Goal: Information Seeking & Learning: Find specific fact

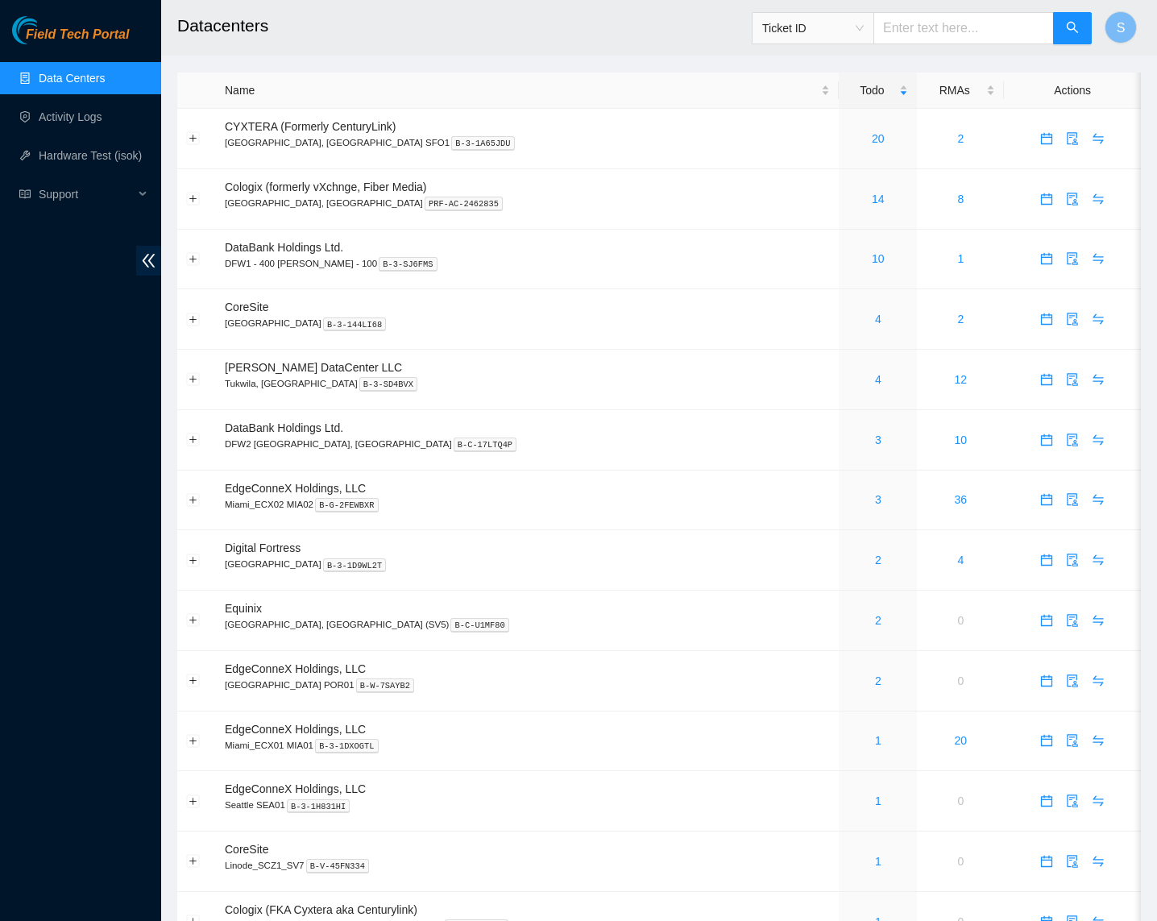
click at [470, 47] on h2 "Datacenters" at bounding box center [570, 26] width 787 height 52
drag, startPoint x: 316, startPoint y: 37, endPoint x: 313, endPoint y: 29, distance: 8.4
click at [317, 37] on h2 "Datacenters" at bounding box center [570, 26] width 787 height 52
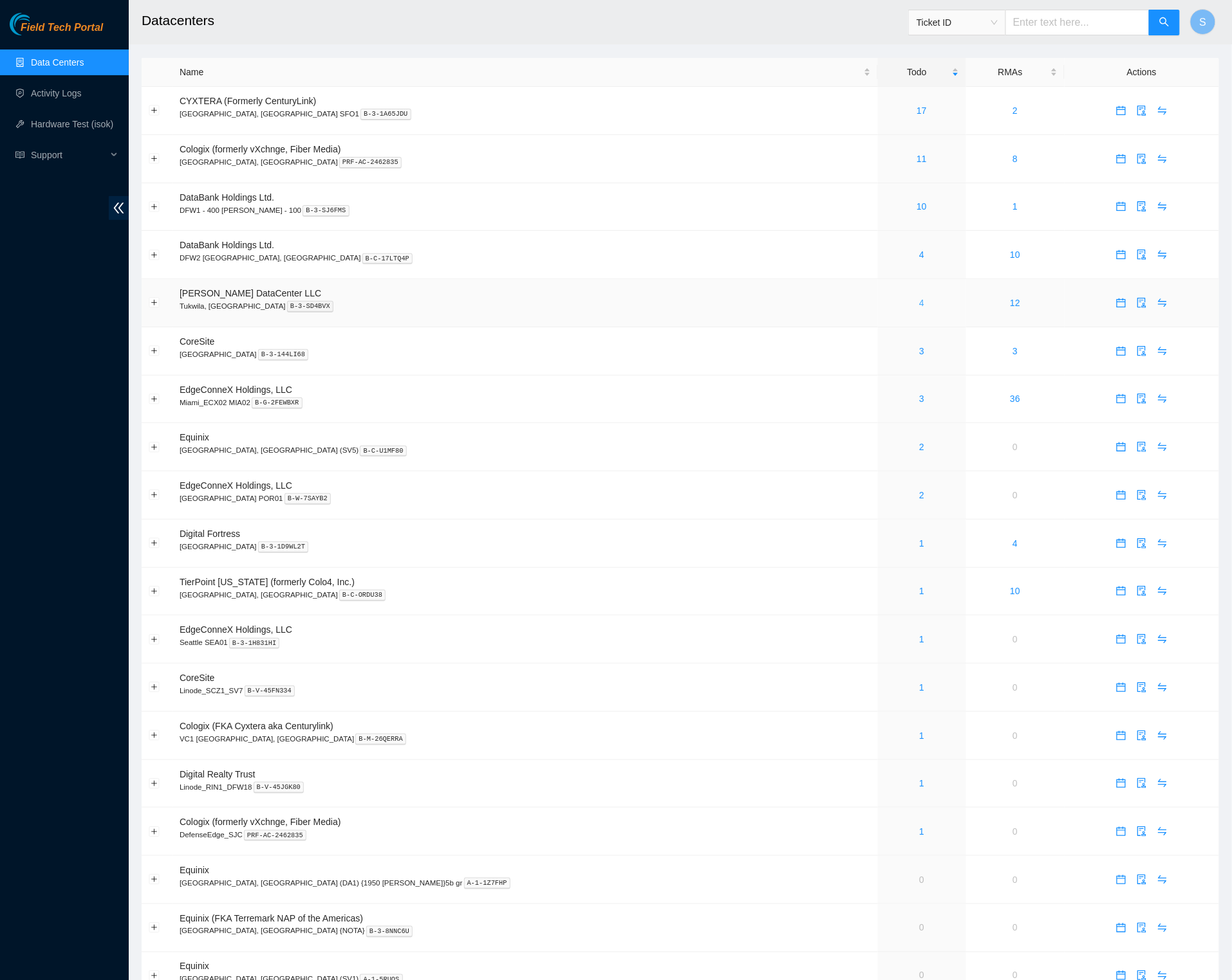
click at [919, 307] on link "4" at bounding box center [921, 303] width 5 height 10
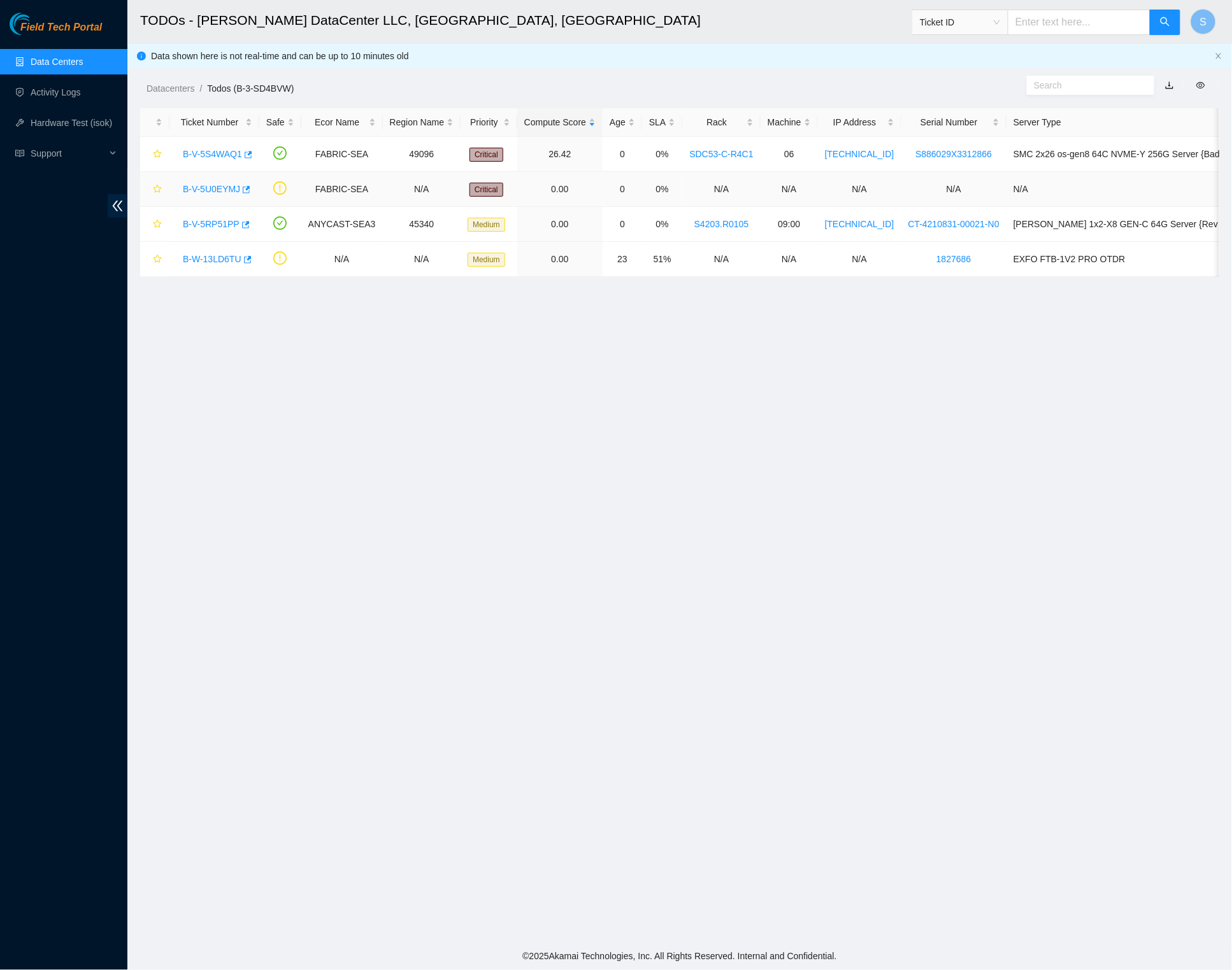
click at [221, 187] on link "B-V-5U0EYMJ" at bounding box center [211, 189] width 57 height 10
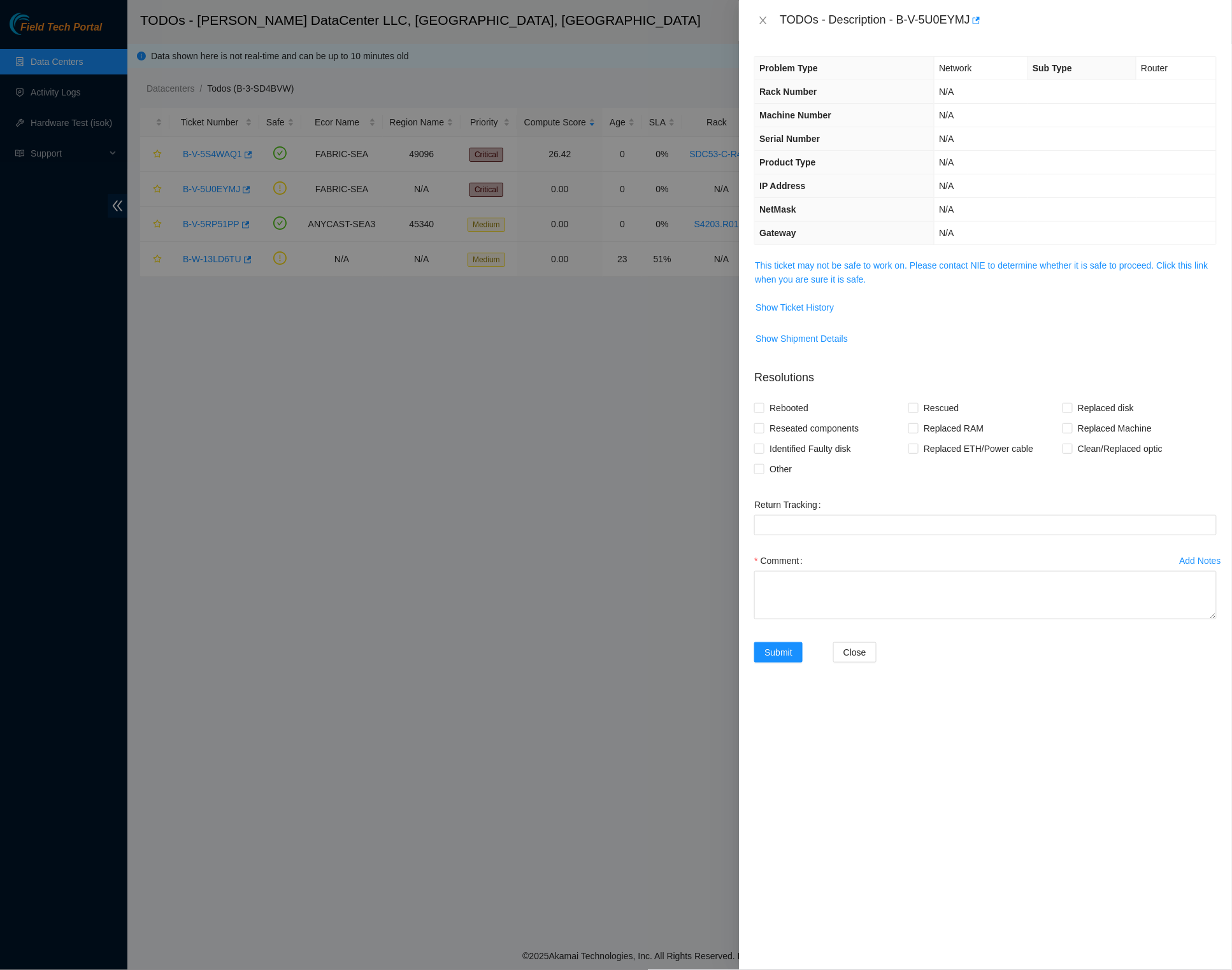
click at [924, 270] on span "This ticket may not be safe to work on. Please contact NIE to determine whether…" at bounding box center [984, 272] width 461 height 28
click at [924, 269] on span "This ticket may not be safe to work on. Please contact NIE to determine whether…" at bounding box center [984, 272] width 461 height 28
click at [924, 260] on link "This ticket may not be safe to work on. Please contact NIE to determine whether…" at bounding box center [981, 272] width 453 height 25
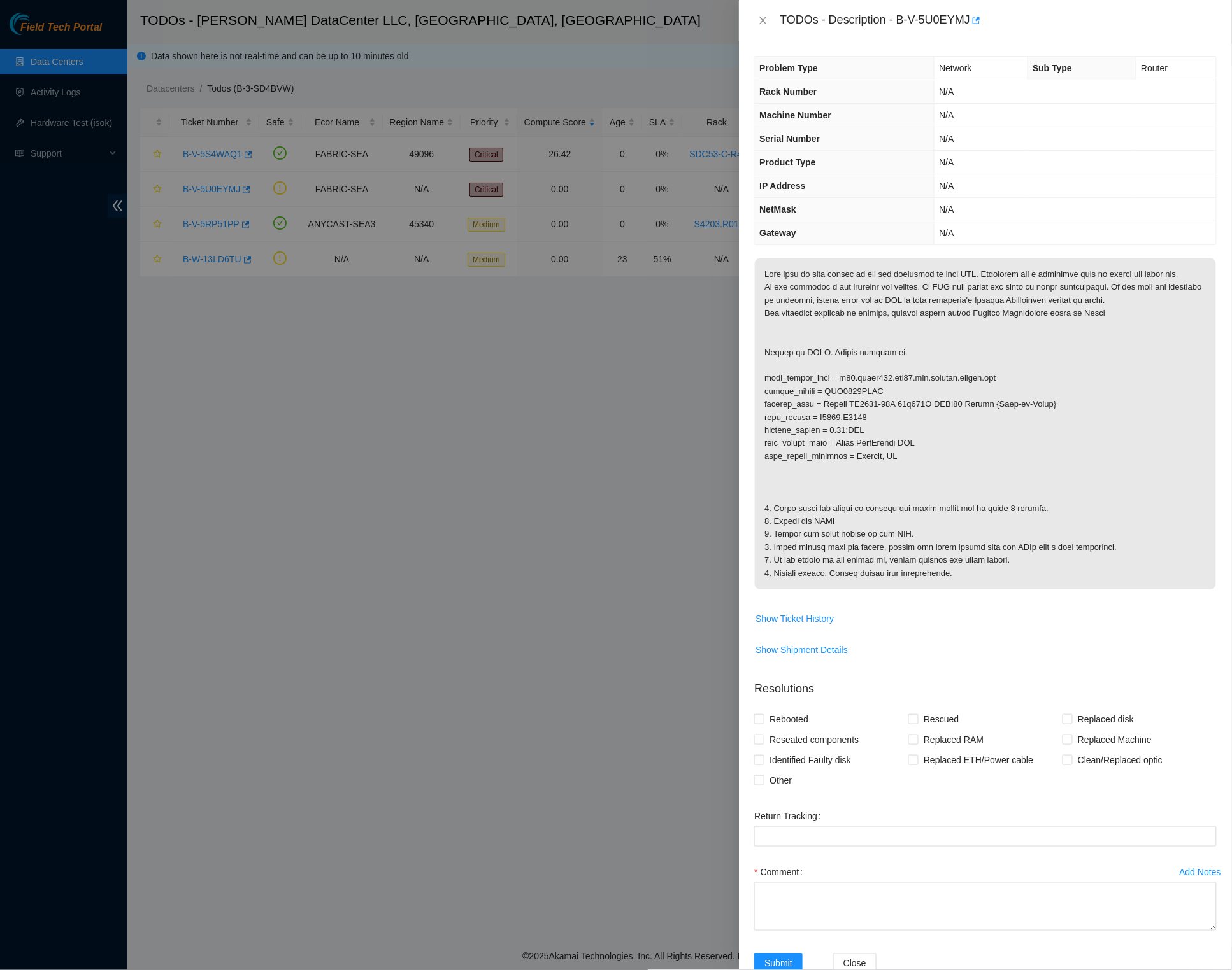
click at [762, 18] on icon "close" at bounding box center [763, 21] width 7 height 8
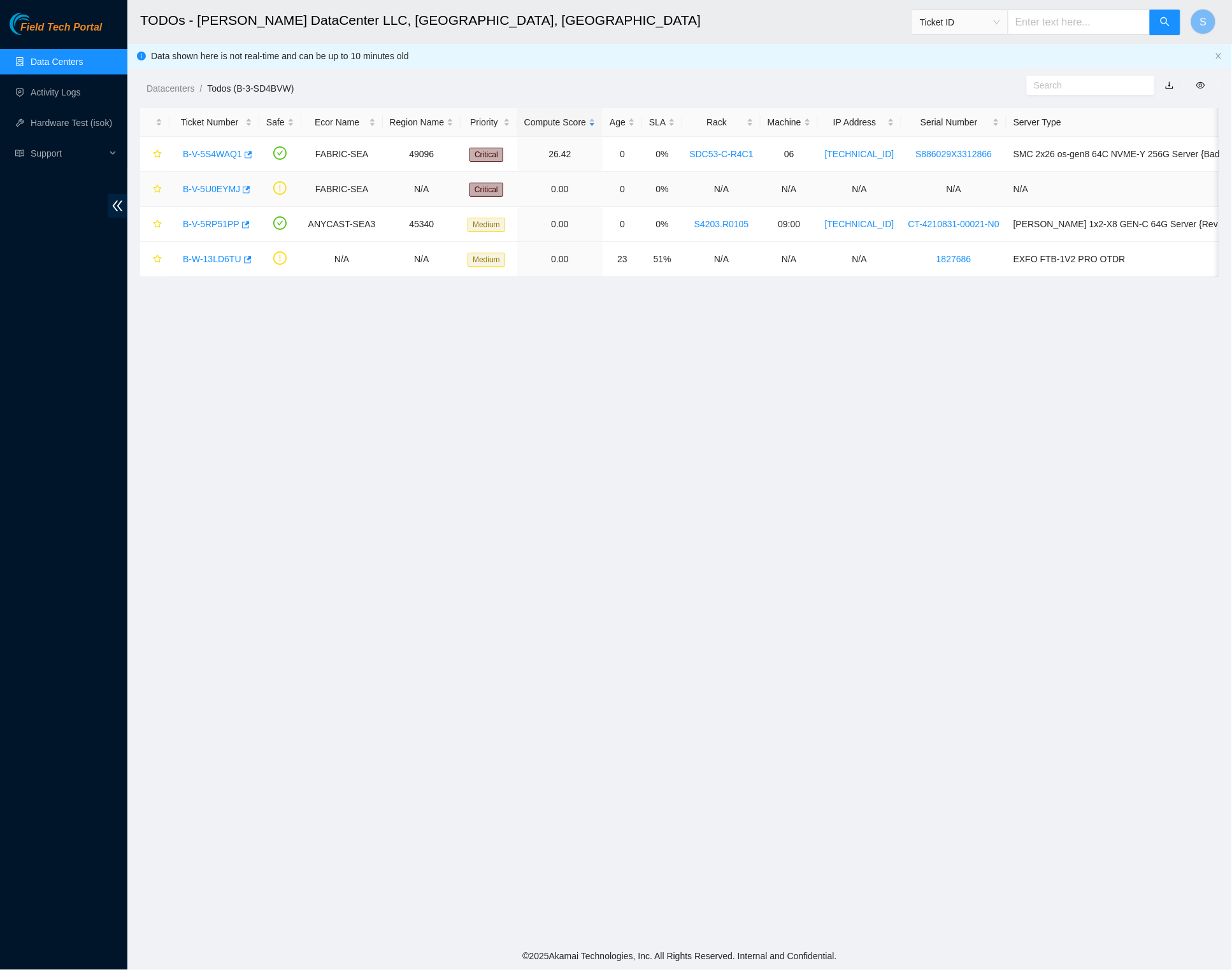
click at [228, 185] on link "B-V-5U0EYMJ" at bounding box center [211, 189] width 57 height 10
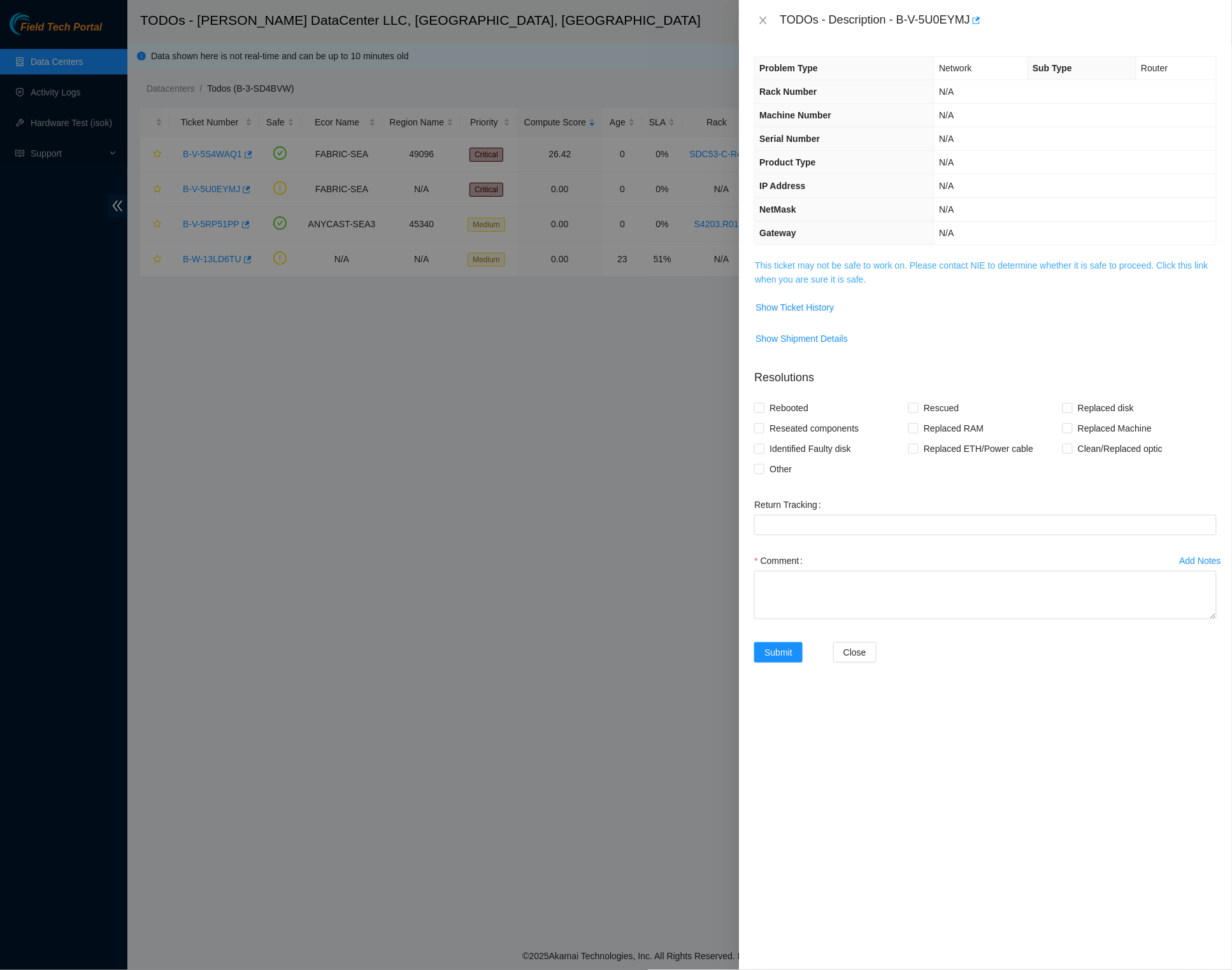
click at [836, 273] on link "This ticket may not be safe to work on. Please contact NIE to determine whether…" at bounding box center [981, 272] width 453 height 25
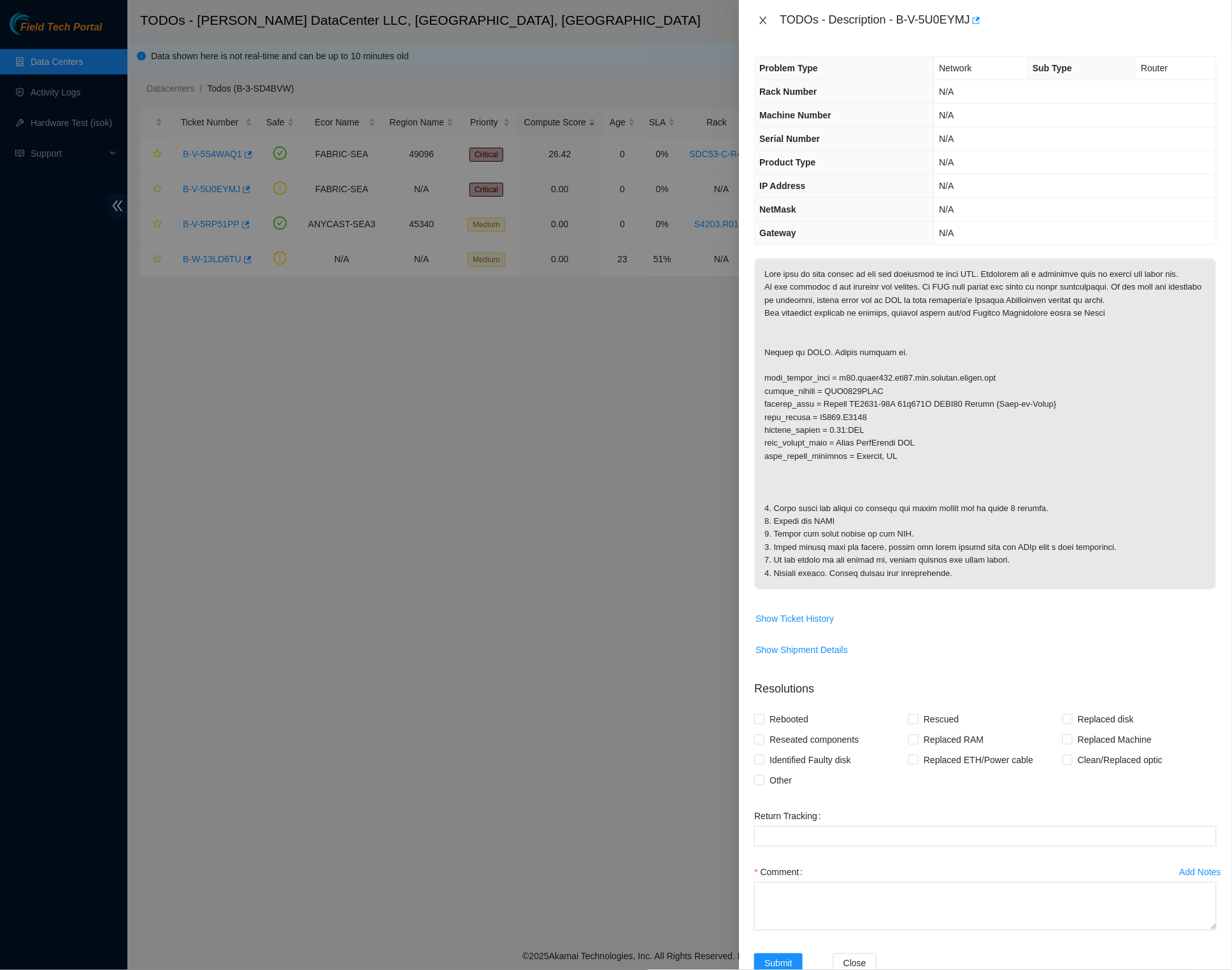
click at [759, 21] on icon "close" at bounding box center [762, 20] width 10 height 10
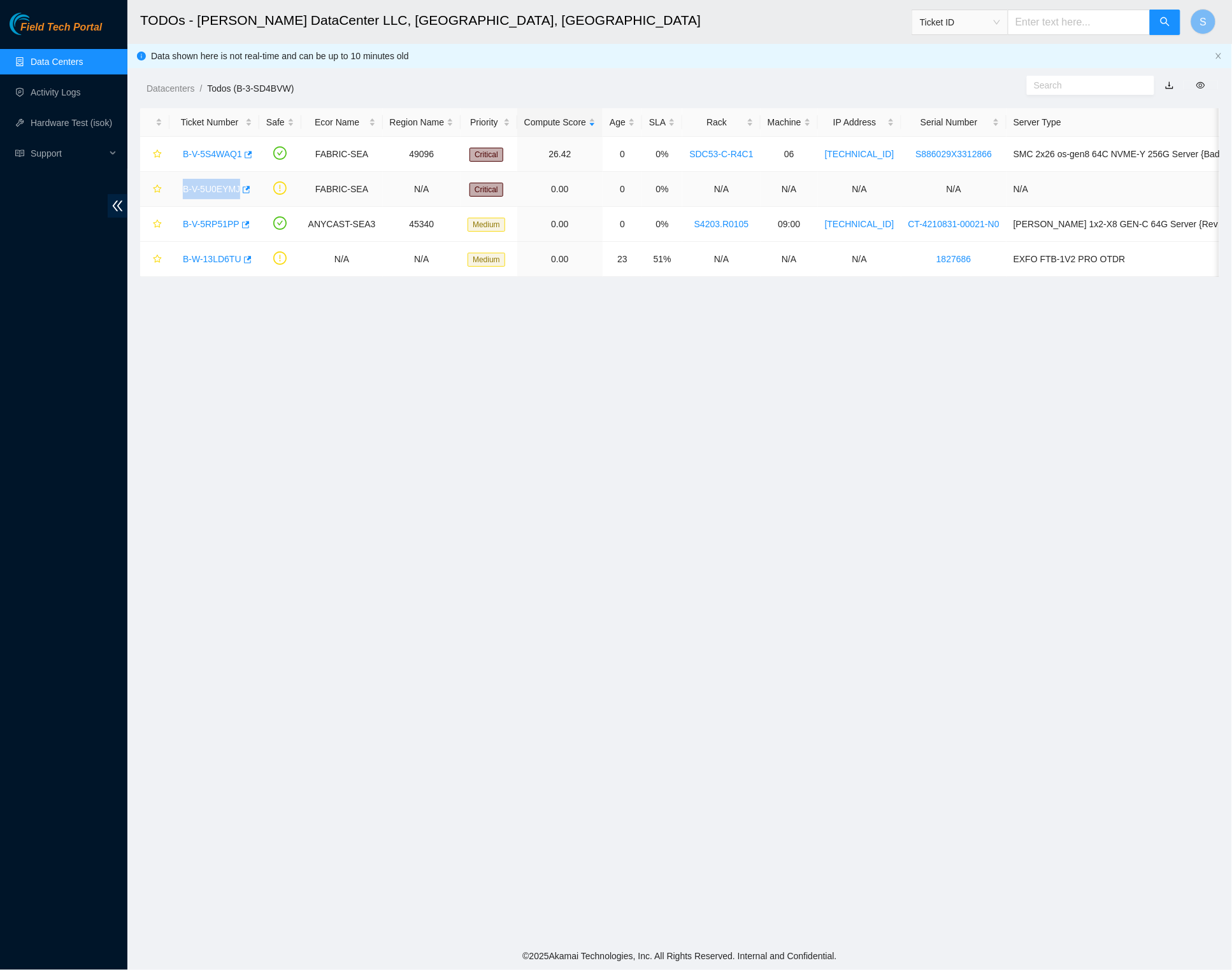
copy link "B-V-5U0EYMJ"
drag, startPoint x: 561, startPoint y: 679, endPoint x: 205, endPoint y: 191, distance: 604.1
click at [205, 191] on link "B-V-5U0EYMJ" at bounding box center [211, 189] width 57 height 10
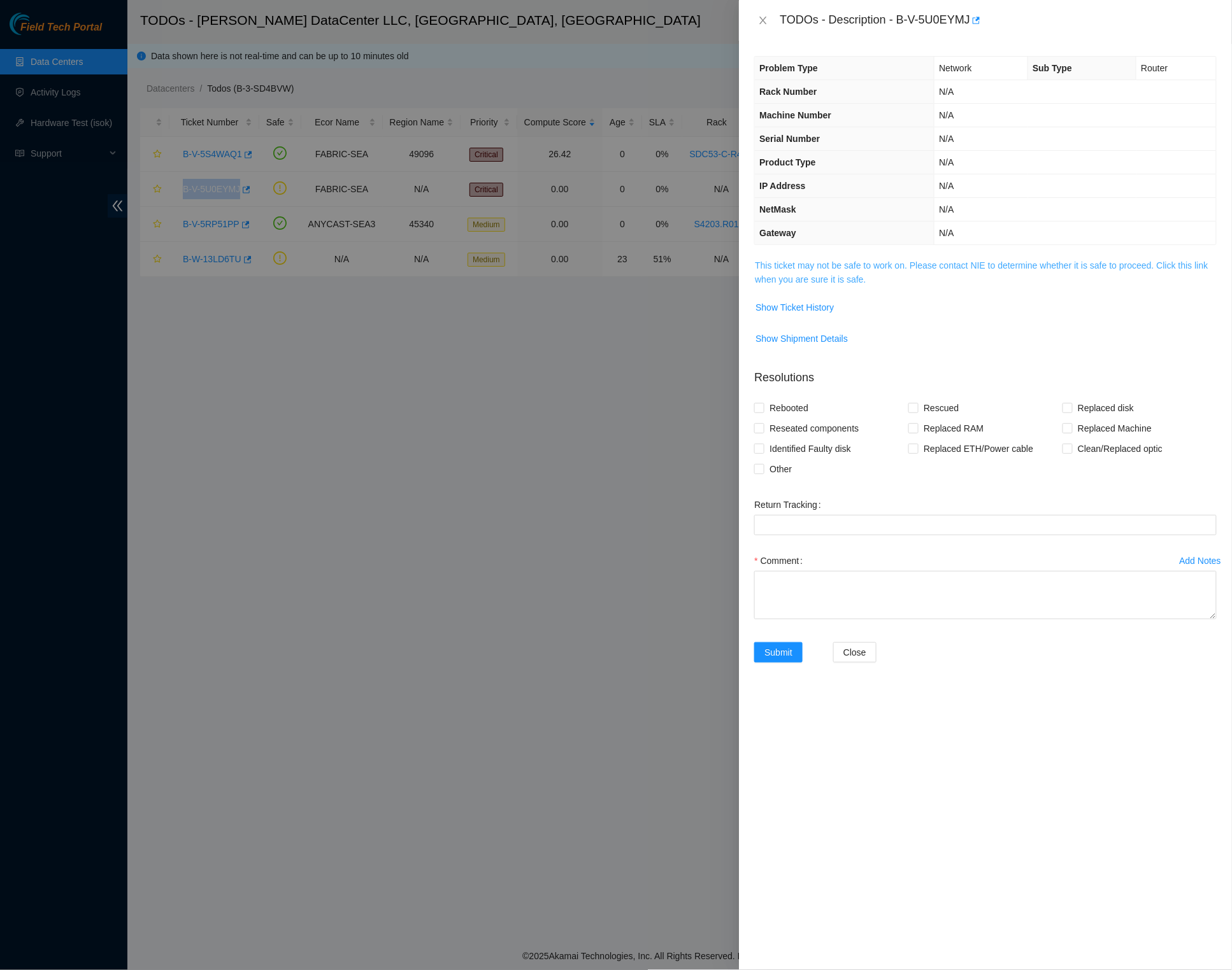
click at [882, 266] on link "This ticket may not be safe to work on. Please contact NIE to determine whether…" at bounding box center [981, 272] width 453 height 25
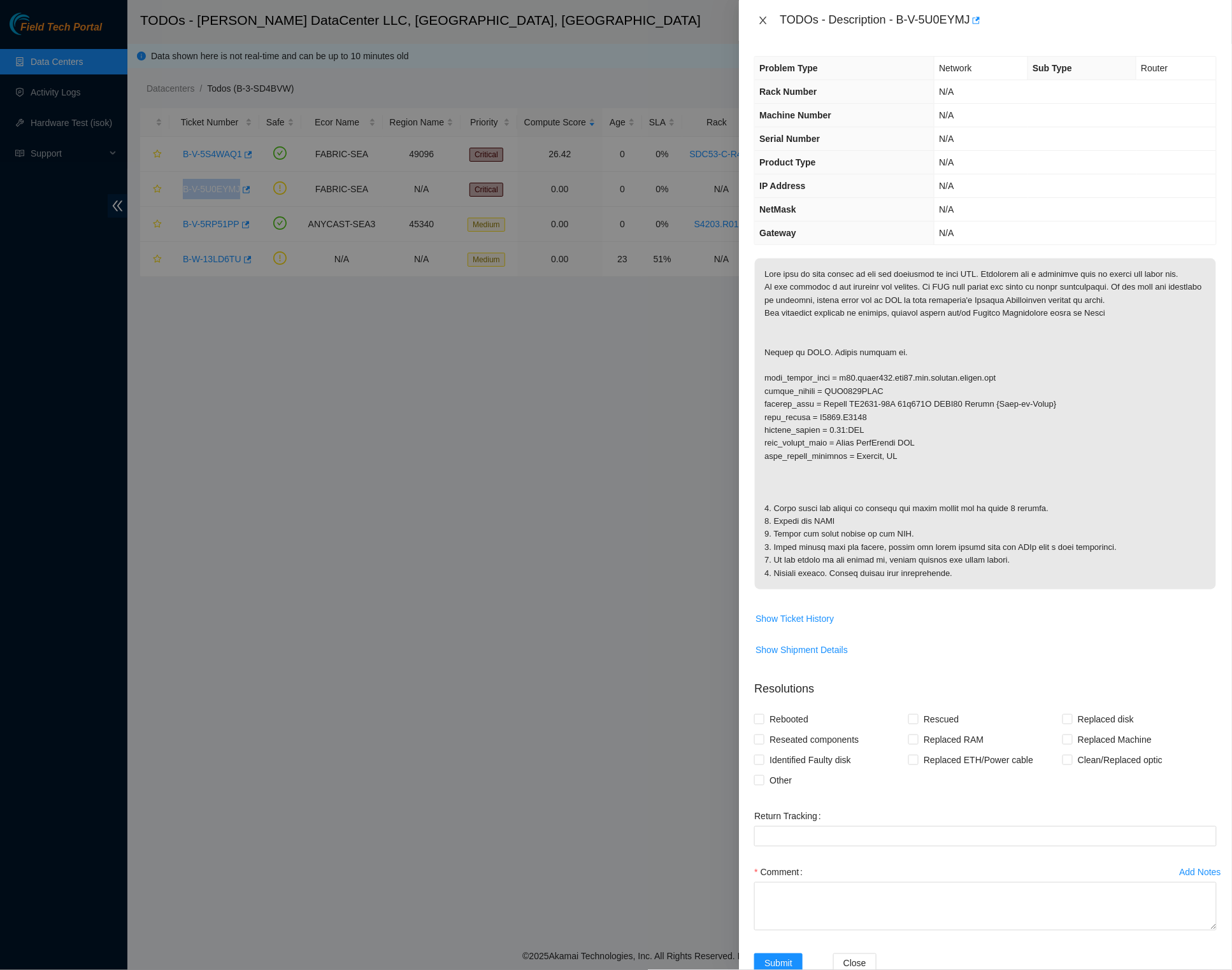
click at [762, 24] on icon "close" at bounding box center [762, 20] width 10 height 10
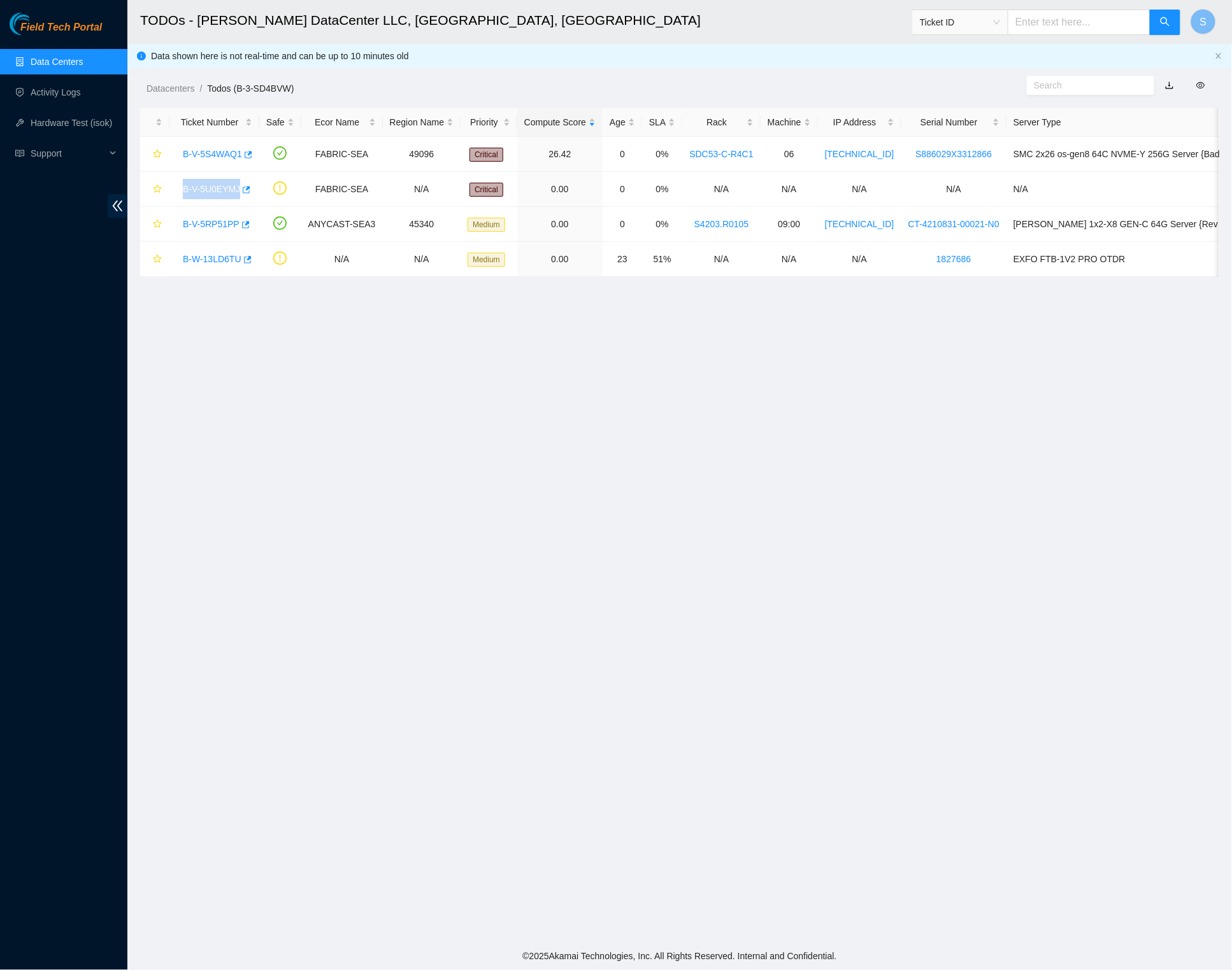
drag, startPoint x: 258, startPoint y: 447, endPoint x: 244, endPoint y: 409, distance: 40.5
click at [257, 443] on main "TODOs - Sabey DataCenter LLC, Tukwila, WA Ticket ID S Data shown here is not re…" at bounding box center [679, 472] width 1105 height 944
click at [220, 152] on link "B-V-5S4WAQ1" at bounding box center [212, 153] width 59 height 10
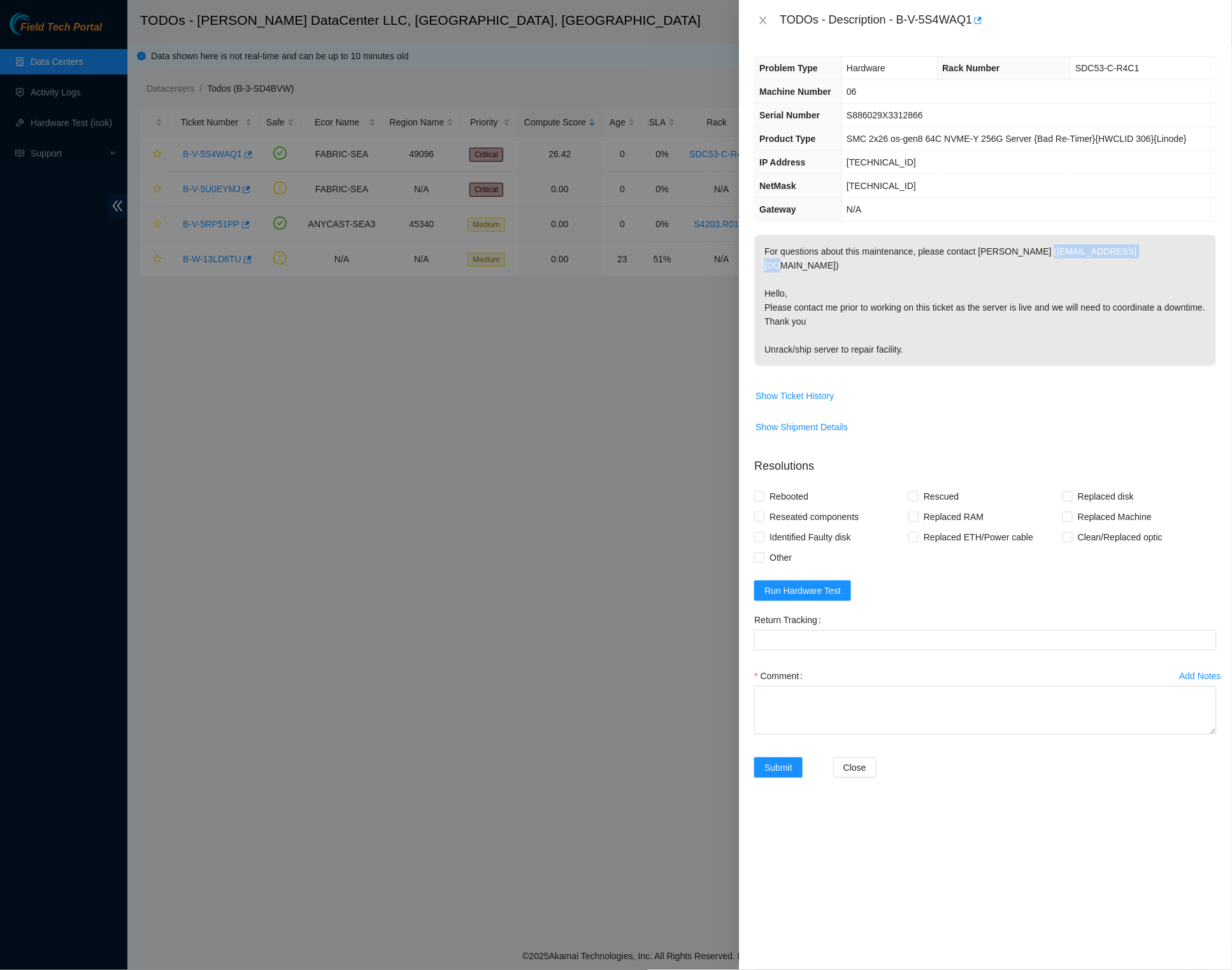
drag, startPoint x: 1059, startPoint y: 277, endPoint x: 1153, endPoint y: 280, distance: 94.0
click at [924, 280] on p "For questions about this maintenance, please contact Alex Abelson (aabelson@aka…" at bounding box center [984, 300] width 461 height 131
copy p "aabelson@akamai.com"
click at [924, 42] on div "Problem Type Hardware Rack Number SDC53-C-R4C1 Machine Number 06 Serial Number …" at bounding box center [984, 506] width 493 height 930
click at [762, 18] on icon "close" at bounding box center [763, 21] width 7 height 8
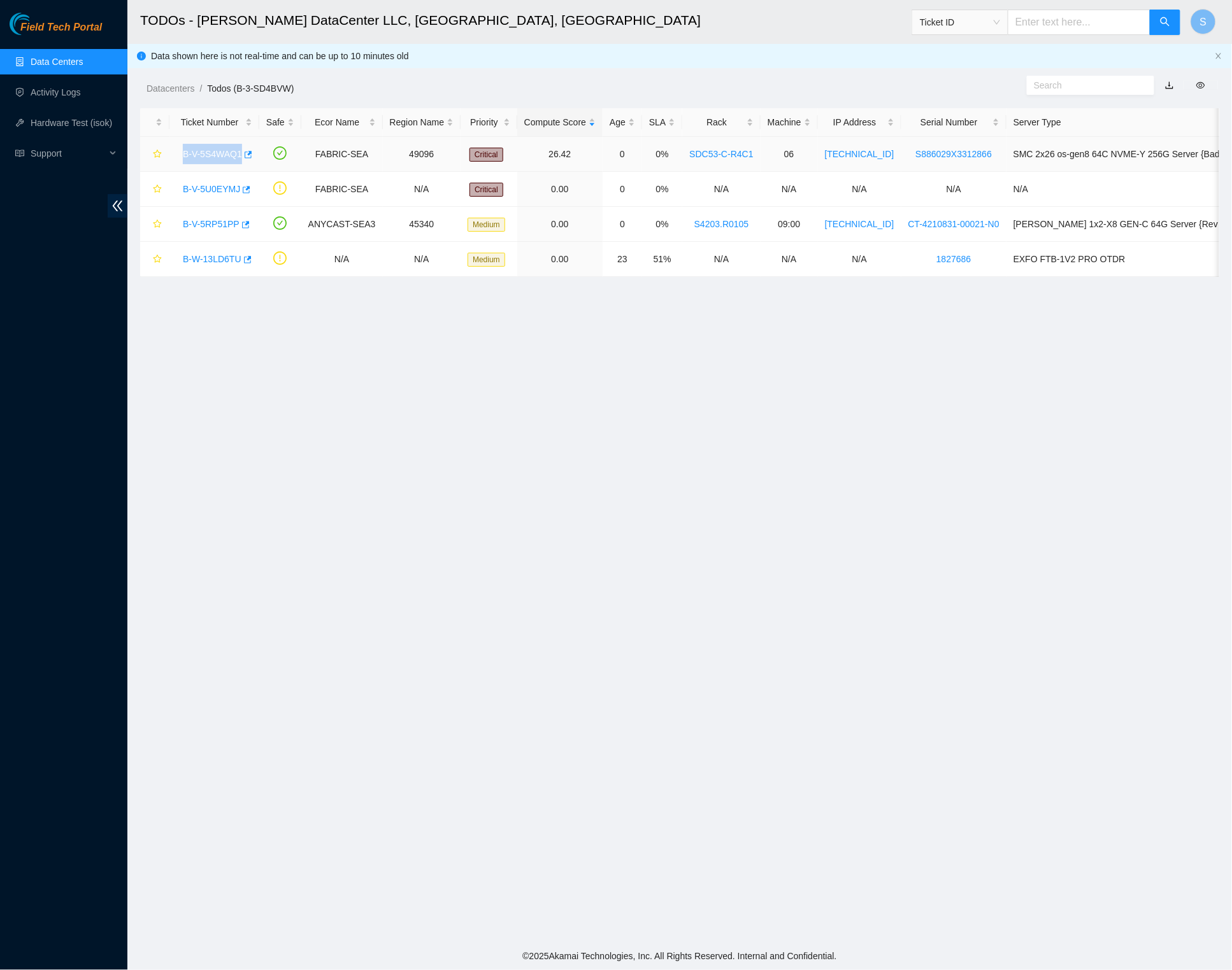
copy link "B-V-5S4WAQ1"
click at [330, 331] on main "TODOs - Sabey DataCenter LLC, Tukwila, WA Ticket ID S Data shown here is not re…" at bounding box center [679, 472] width 1105 height 944
click at [206, 158] on link "B-V-5S4WAQ1" at bounding box center [212, 153] width 59 height 10
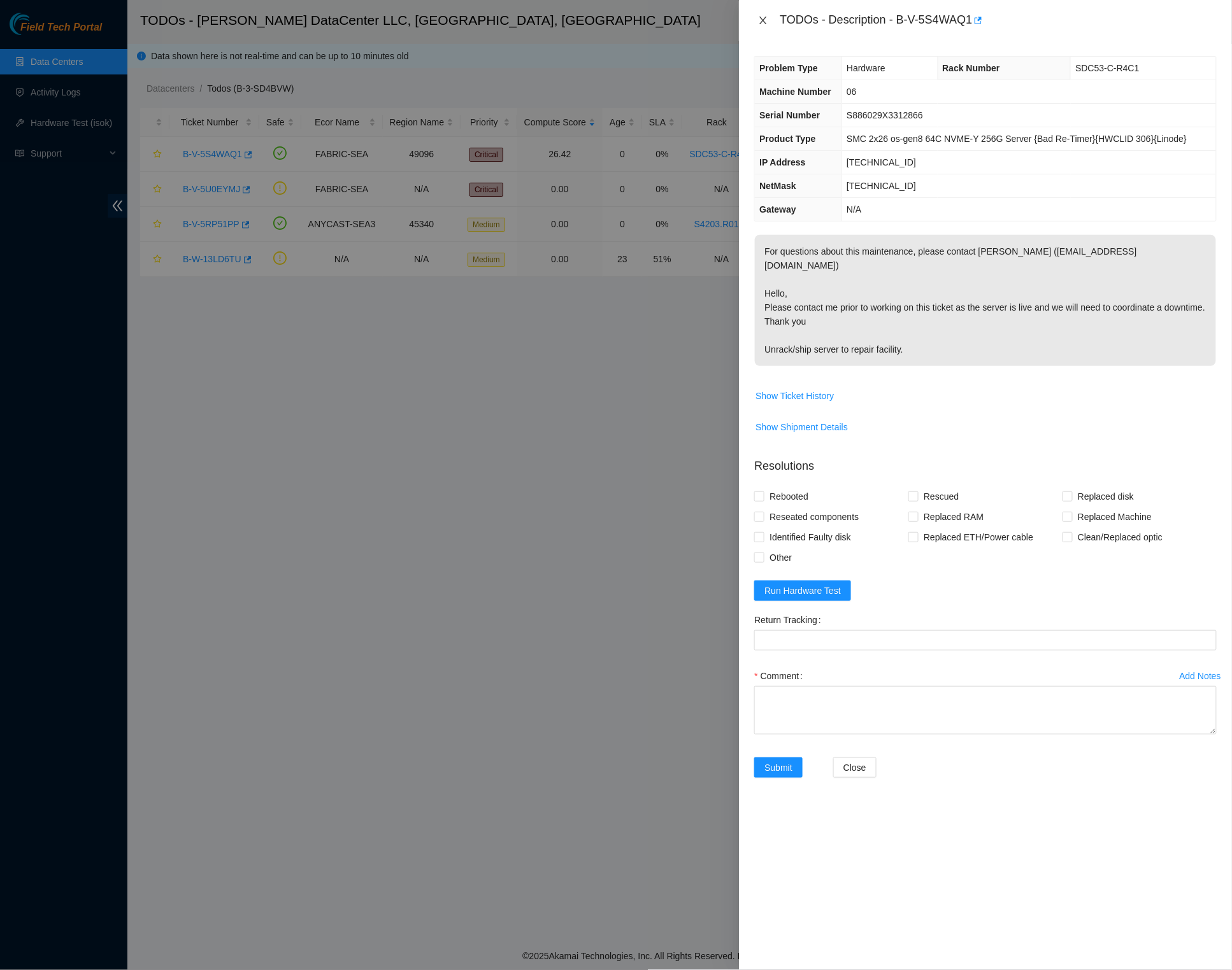
click at [761, 23] on icon "close" at bounding box center [763, 21] width 7 height 8
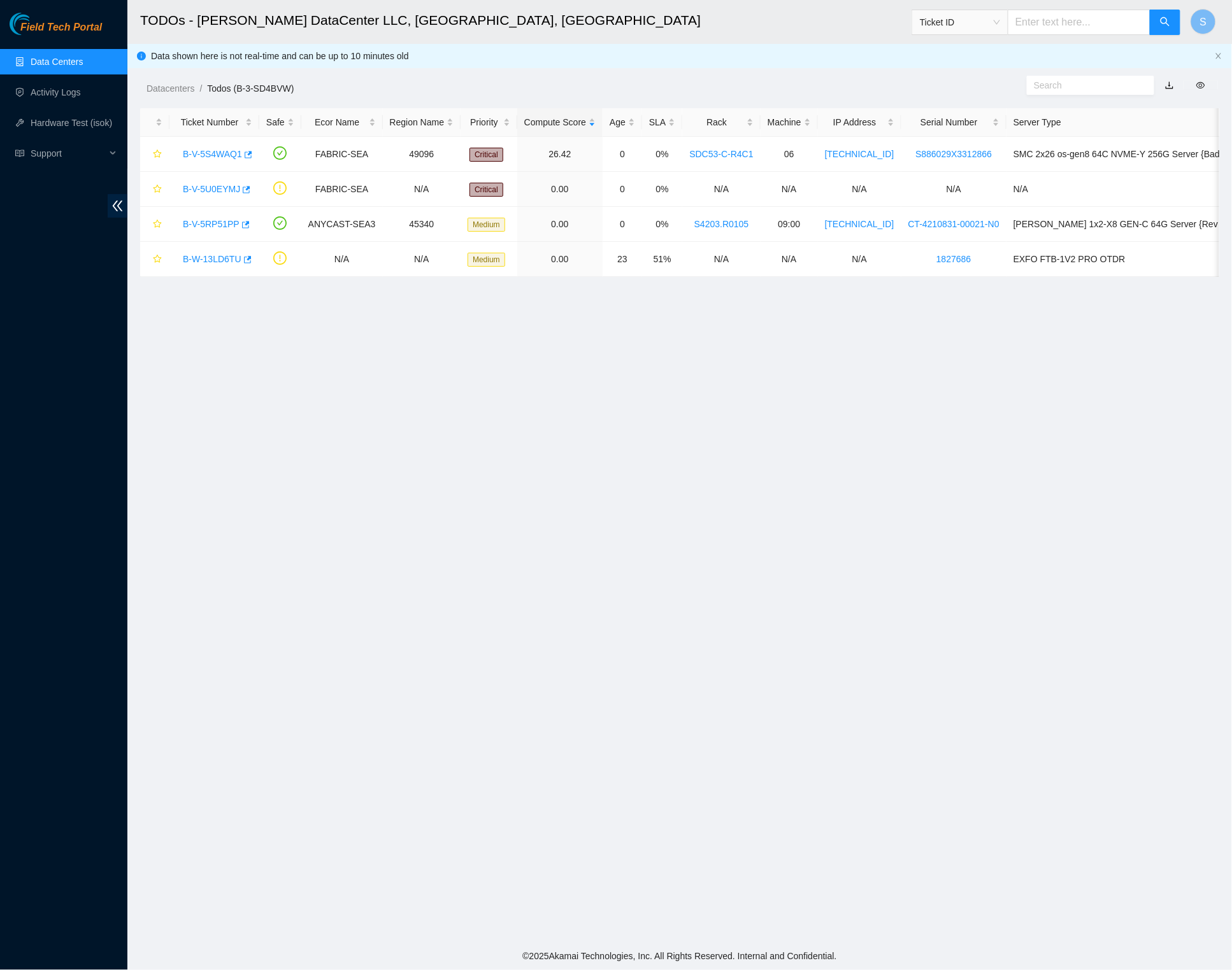
click at [476, 421] on main "TODOs - Sabey DataCenter LLC, Tukwila, WA Ticket ID S Data shown here is not re…" at bounding box center [679, 472] width 1105 height 944
click at [741, 44] on div "Datacenters / Todos (B-3-SD4BVW) /" at bounding box center [542, 60] width 829 height 71
